Goal: Information Seeking & Learning: Learn about a topic

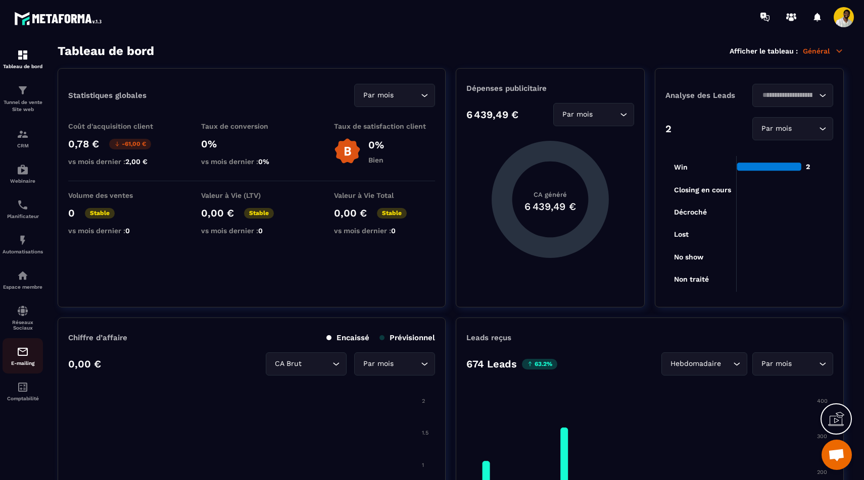
click at [26, 358] on img at bounding box center [23, 352] width 12 height 12
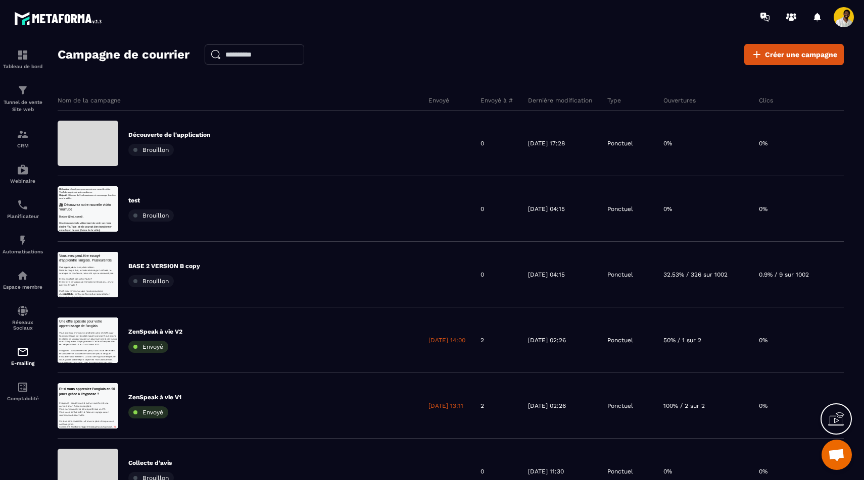
click at [455, 40] on section "Tableau de bord Tunnel de vente Site web CRM Webinaire Planificateur Automatisa…" at bounding box center [432, 271] width 864 height 475
click at [23, 289] on p "Espace membre" at bounding box center [23, 287] width 40 height 6
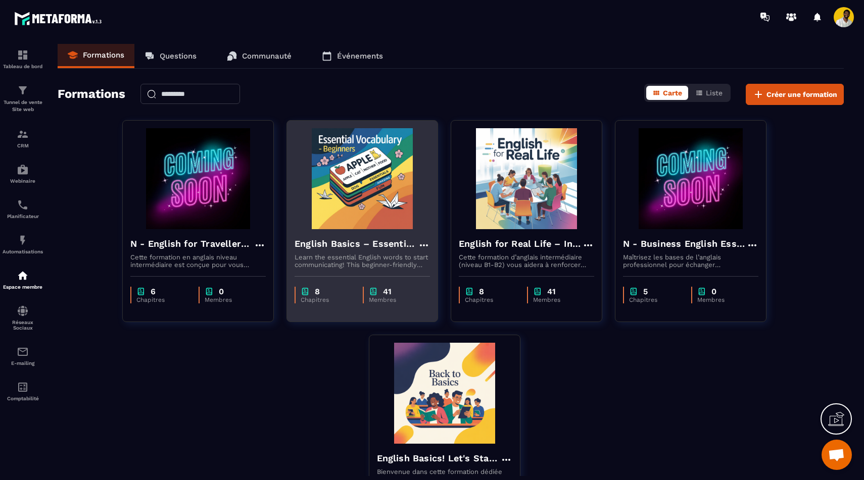
click at [350, 232] on div "English Basics – Essential Vocabulary for Beginners Learn the essential English…" at bounding box center [362, 248] width 151 height 39
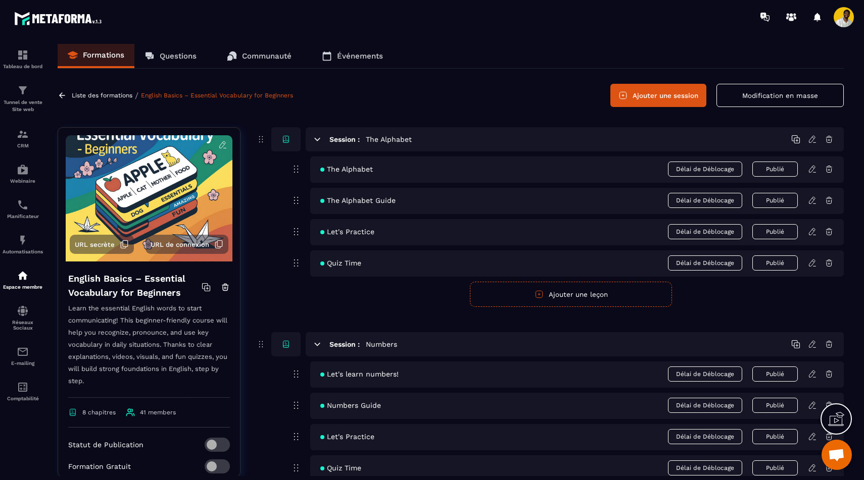
click at [315, 138] on icon at bounding box center [318, 139] width 6 height 3
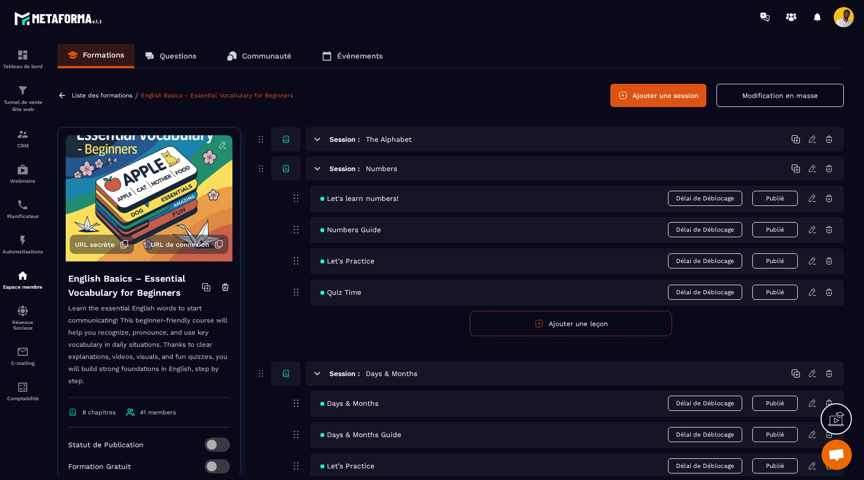
click at [323, 374] on div "Session : Days & Months" at bounding box center [575, 374] width 538 height 24
click at [320, 374] on icon at bounding box center [317, 373] width 9 height 9
click at [319, 165] on icon at bounding box center [317, 168] width 9 height 9
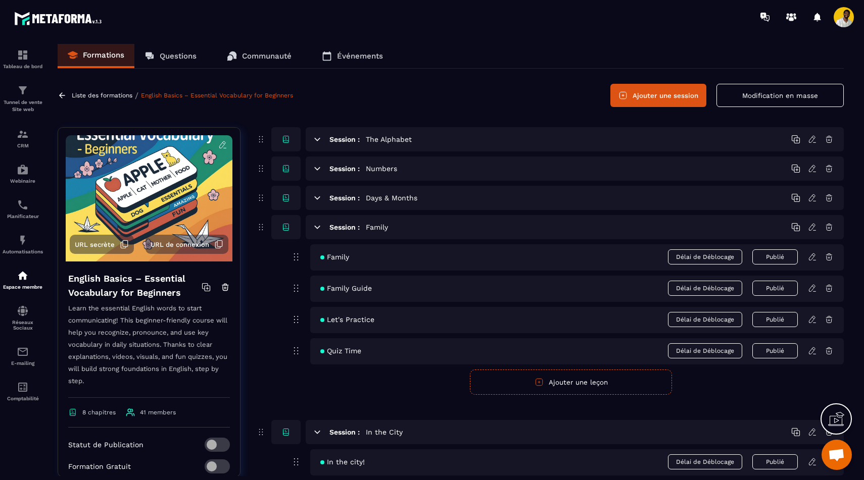
click at [318, 433] on icon at bounding box center [317, 432] width 9 height 9
click at [317, 226] on icon at bounding box center [318, 227] width 6 height 3
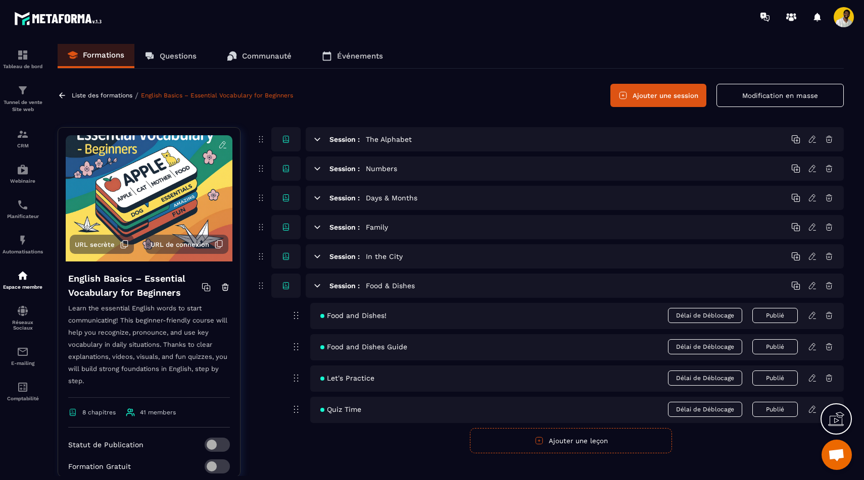
click at [319, 287] on icon at bounding box center [317, 285] width 9 height 9
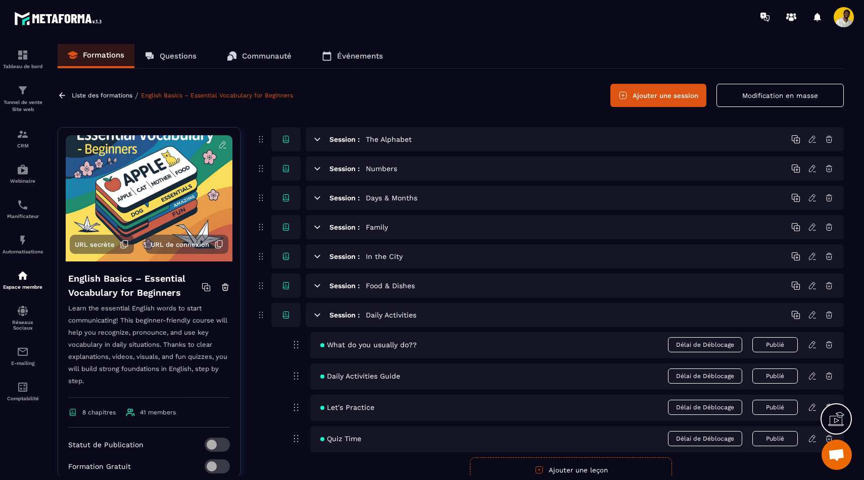
click at [315, 311] on icon at bounding box center [317, 315] width 9 height 9
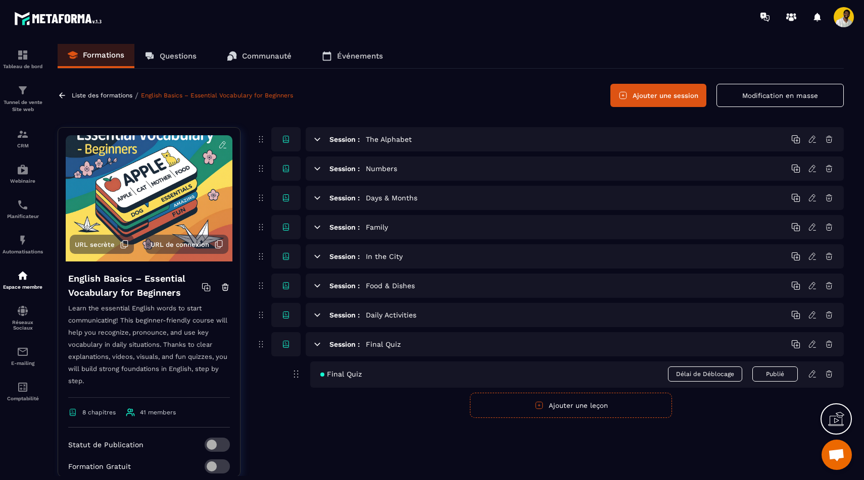
click at [318, 345] on icon at bounding box center [318, 344] width 6 height 3
